Goal: Information Seeking & Learning: Learn about a topic

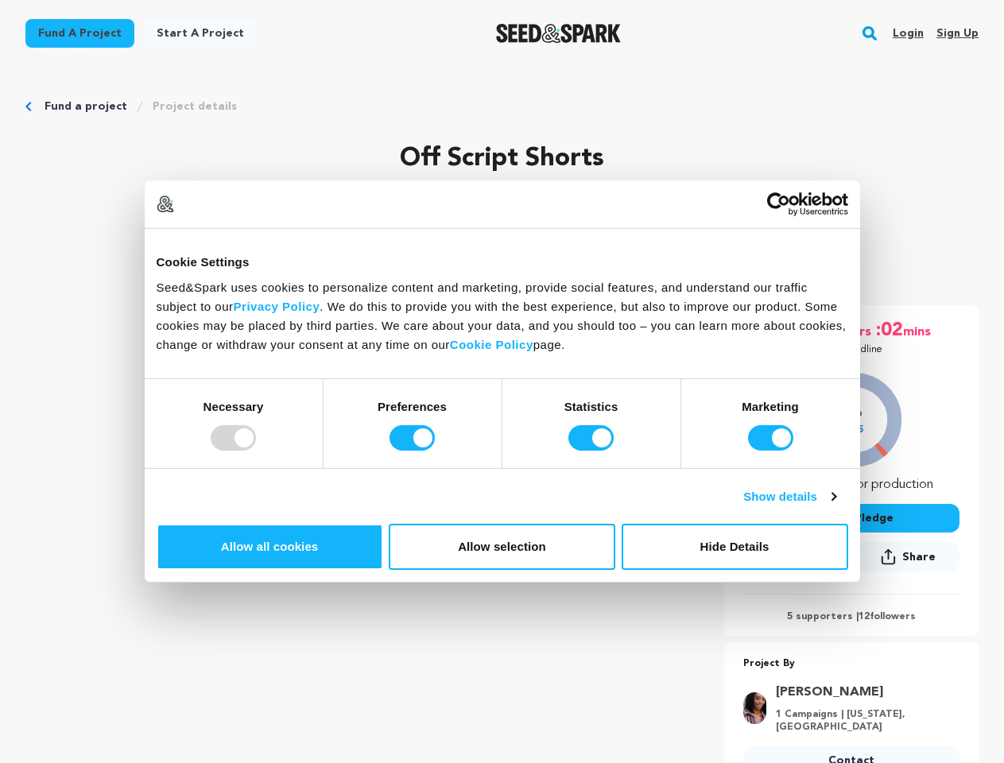
click at [256, 451] on div at bounding box center [233, 437] width 45 height 25
click at [435, 451] on input "Preferences" at bounding box center [412, 437] width 45 height 25
checkbox input "false"
click at [593, 451] on input "Statistics" at bounding box center [591, 437] width 45 height 25
checkbox input "false"
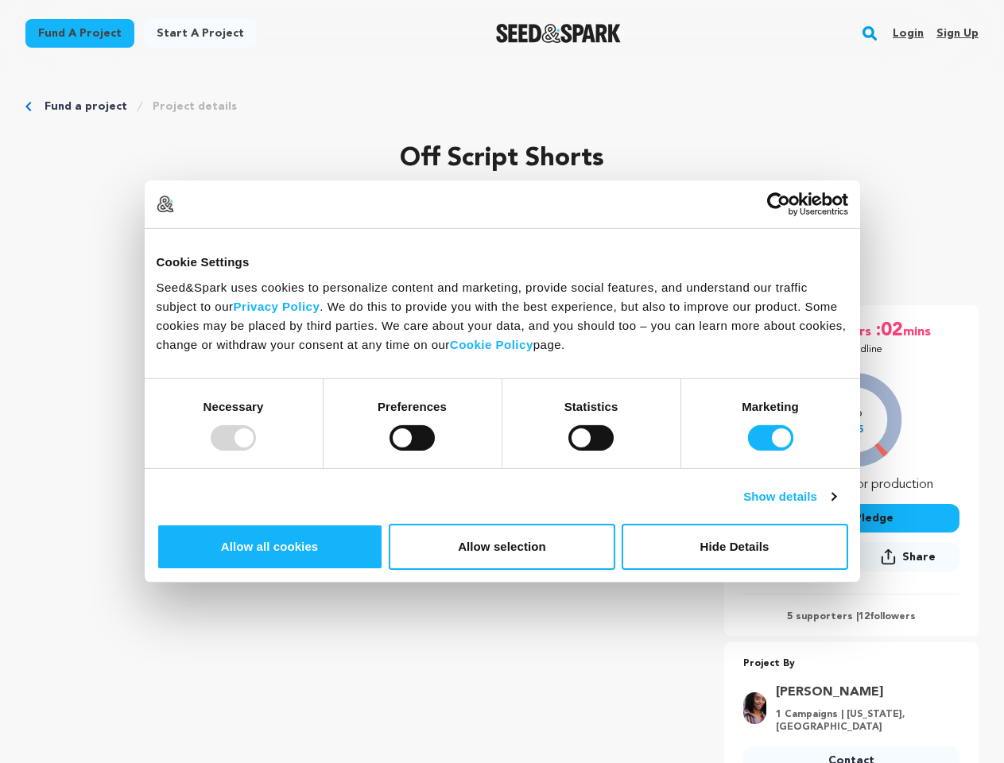
click at [748, 451] on input "Marketing" at bounding box center [770, 437] width 45 height 25
checkbox input "false"
click at [836, 507] on link "Show details" at bounding box center [790, 497] width 92 height 19
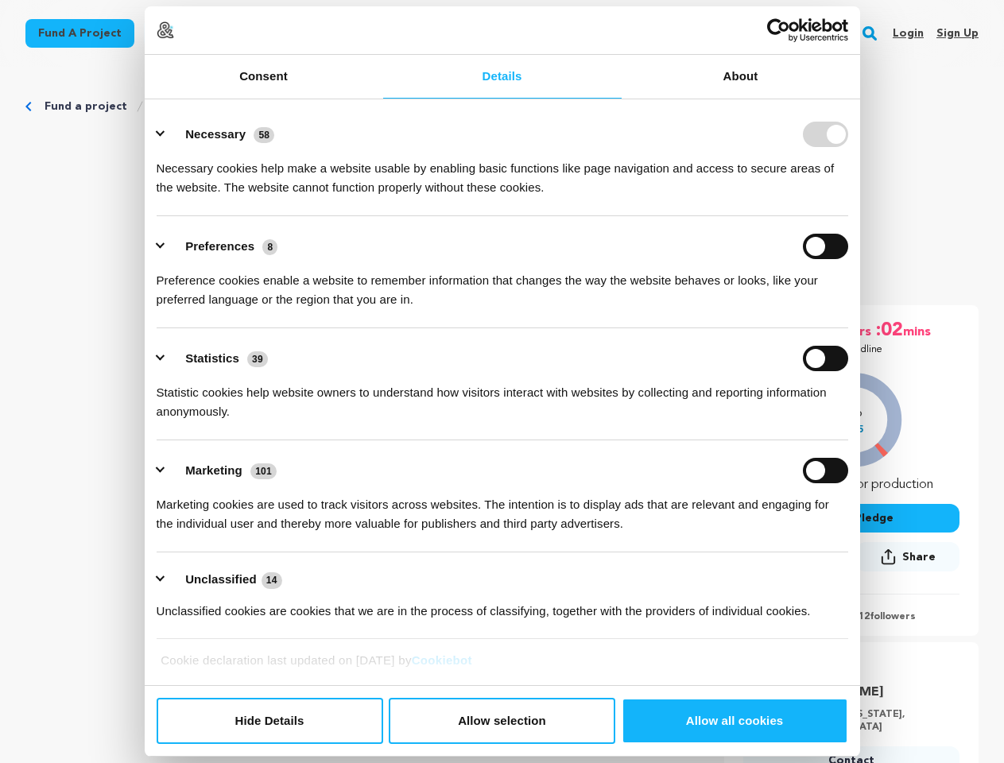
click at [861, 99] on link "About" at bounding box center [741, 77] width 239 height 44
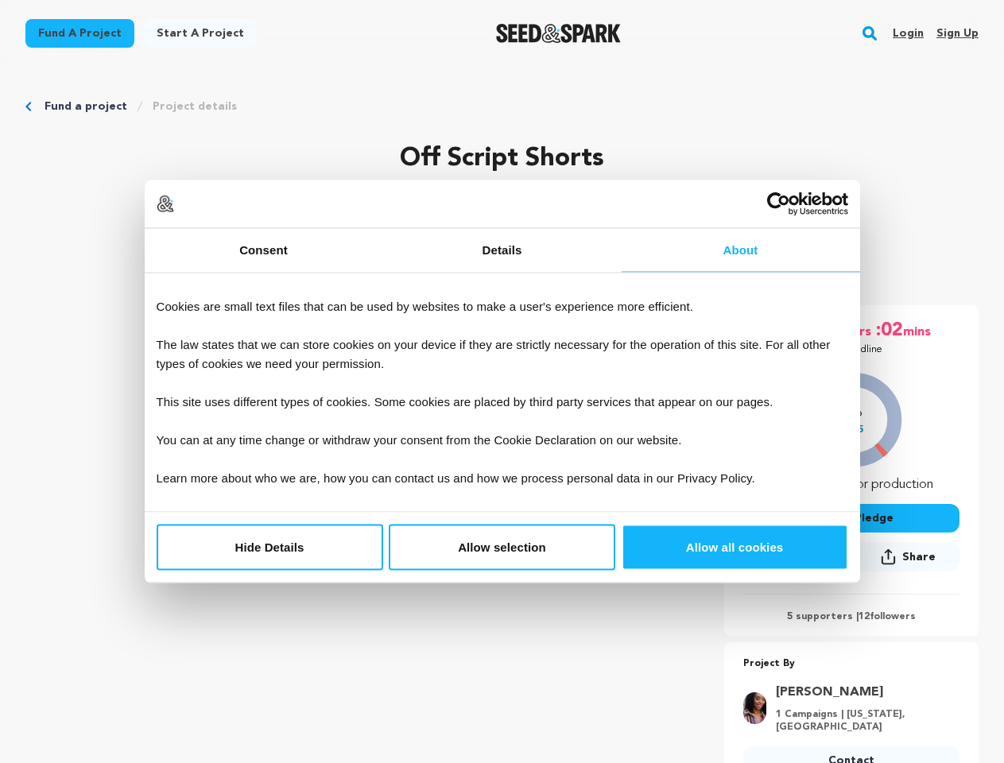
click at [856, 507] on div "About Cookies are small text files that can be used by websites to make a user'…" at bounding box center [502, 393] width 707 height 230
click at [861, 583] on div "Do not sell or share my personal information Hide Details Allow selection Custo…" at bounding box center [503, 548] width 716 height 70
click at [873, 33] on rect "button" at bounding box center [870, 33] width 19 height 19
click at [0, 0] on input "text" at bounding box center [0, 0] width 0 height 0
